Goal: Check status: Check status

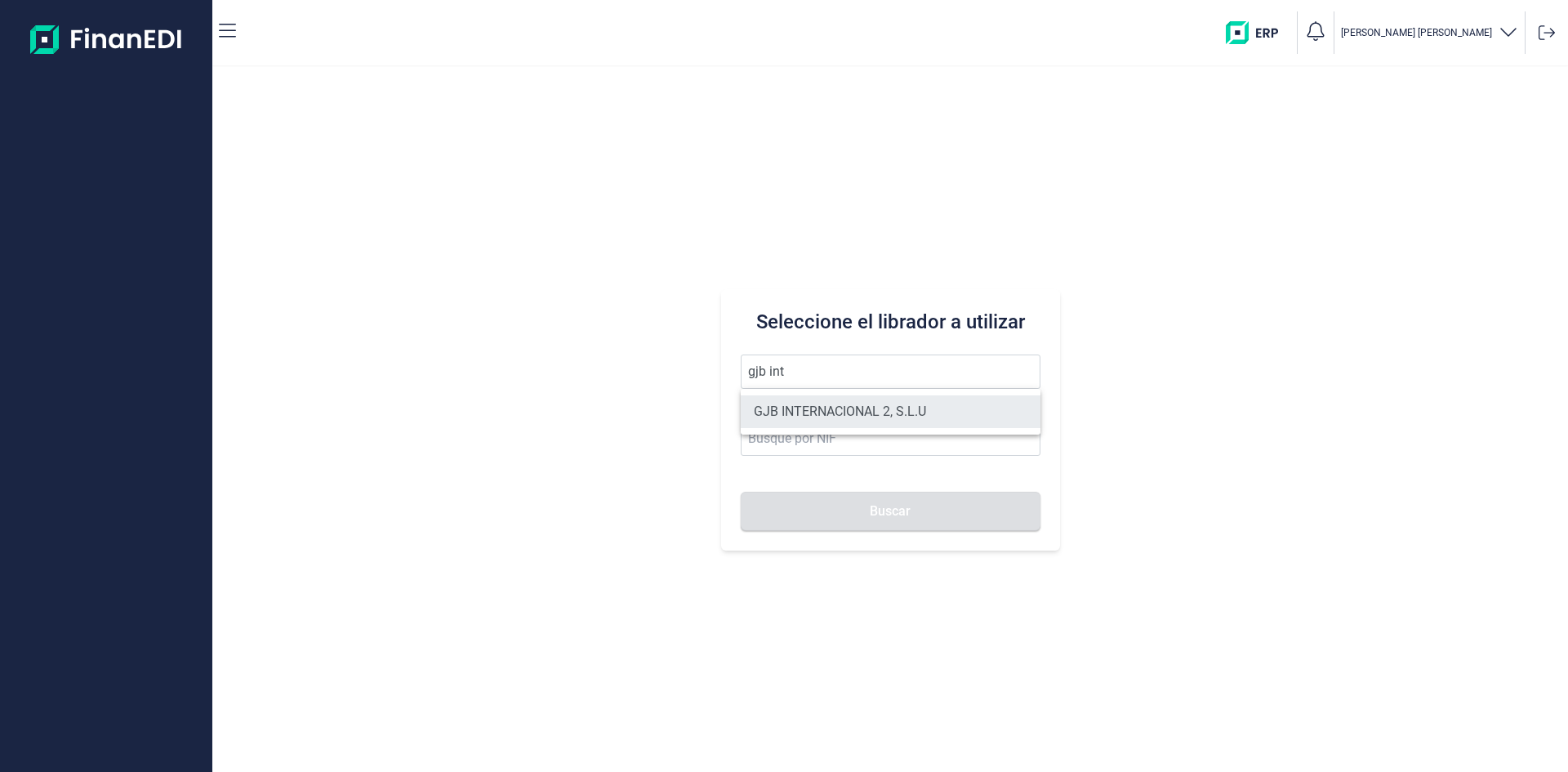
click at [851, 405] on li "GJB INTERNACIONAL 2, S.L.U" at bounding box center [890, 411] width 300 height 32
type input "GJB INTERNACIONAL 2, S.L.U"
type input "B05482971"
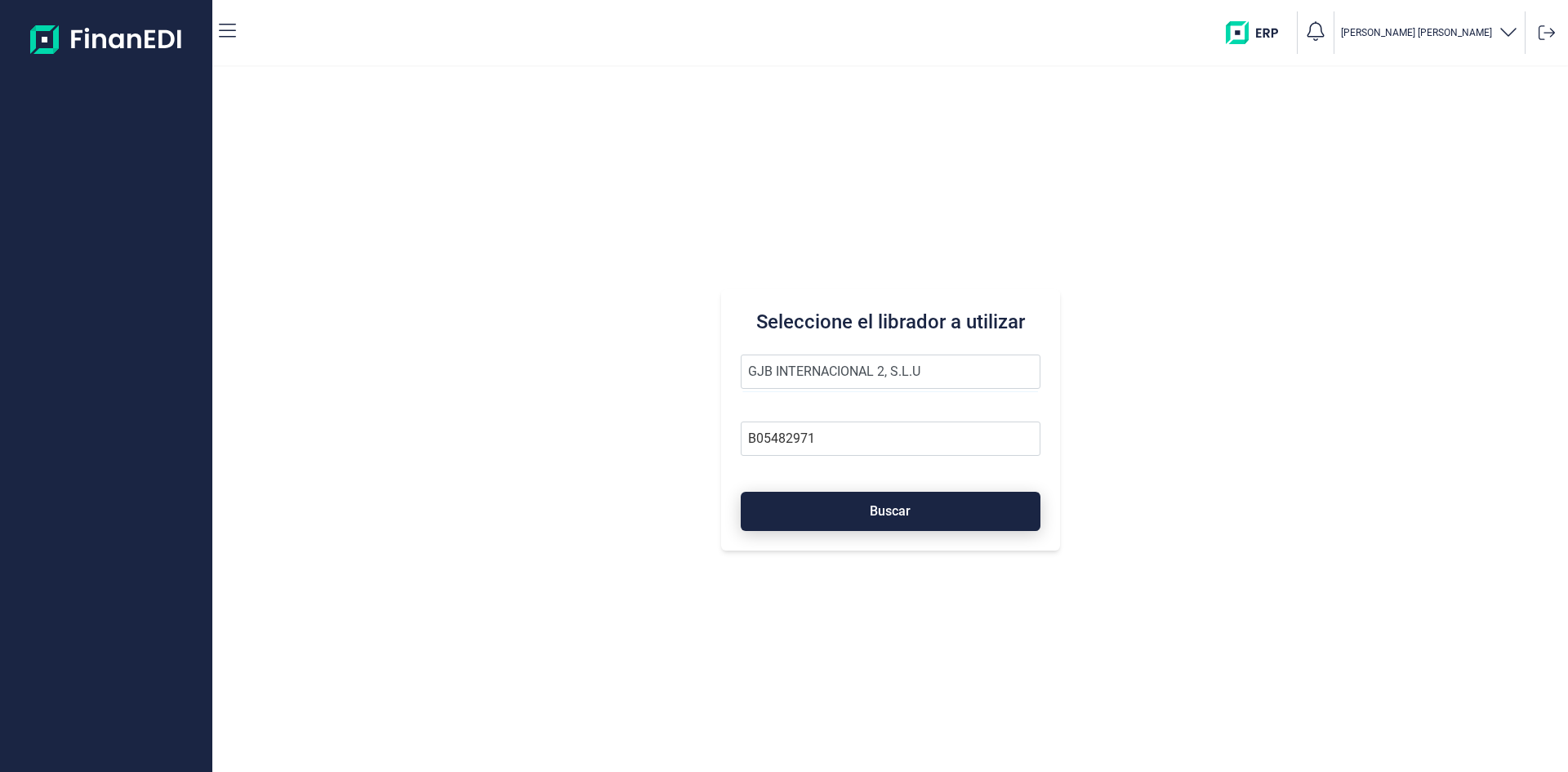
click at [904, 509] on span "Buscar" at bounding box center [890, 511] width 41 height 12
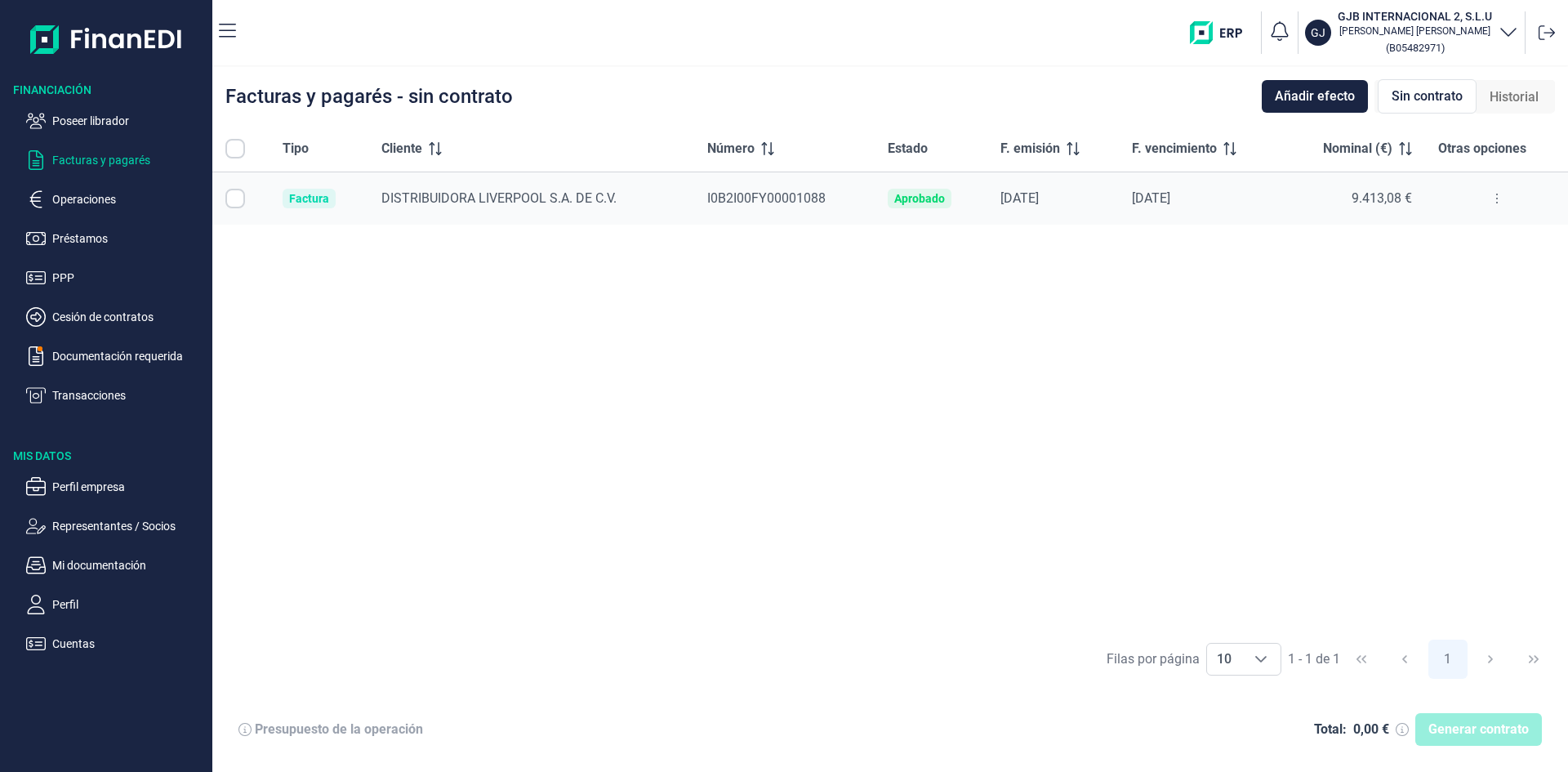
checkbox input "true"
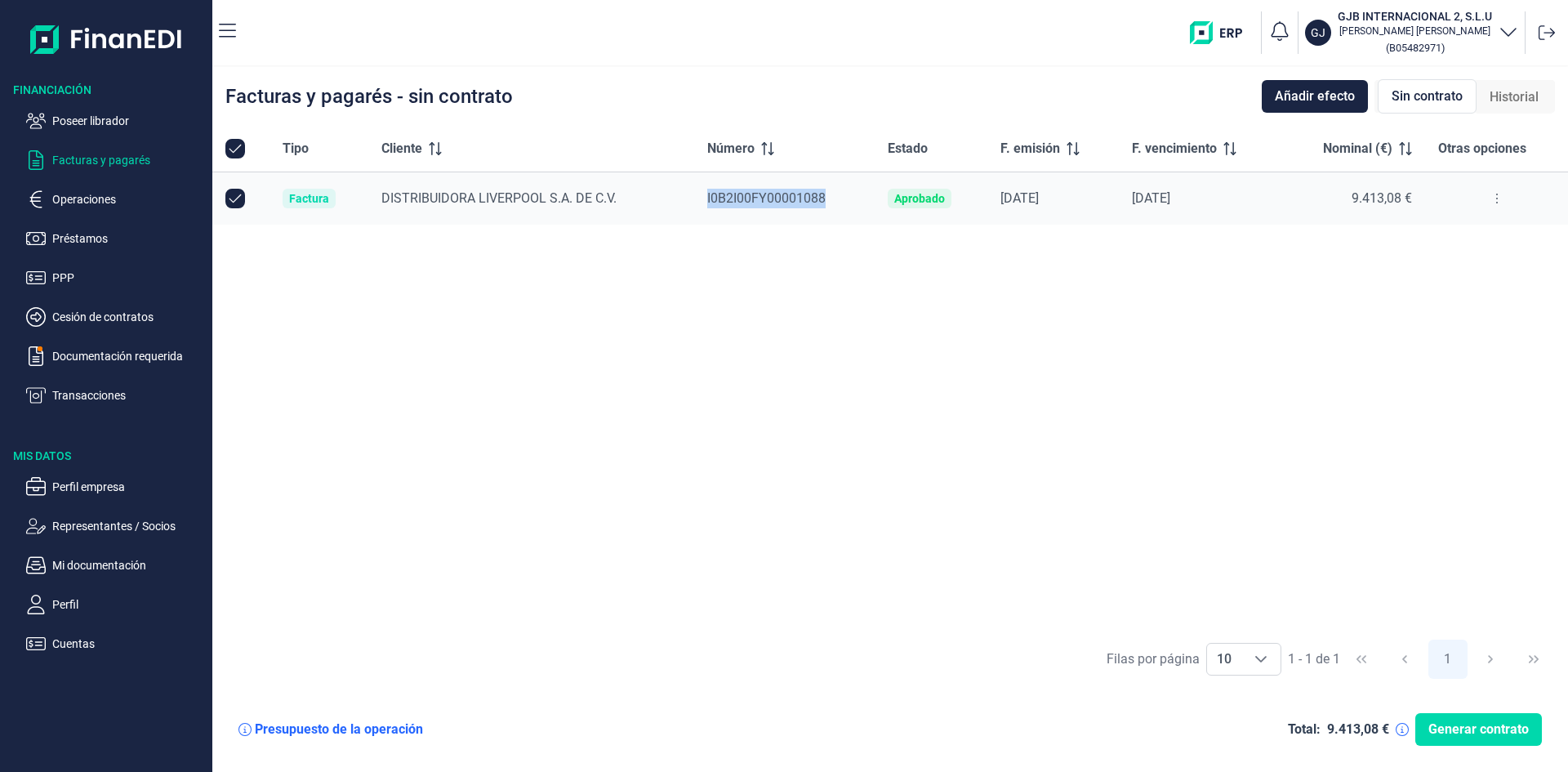
drag, startPoint x: 835, startPoint y: 206, endPoint x: 704, endPoint y: 199, distance: 131.2
click at [704, 199] on td "I0B2I00FY00001088" at bounding box center [784, 199] width 181 height 53
copy span "I0B2I00FY00001088"
